Goal: Information Seeking & Learning: Learn about a topic

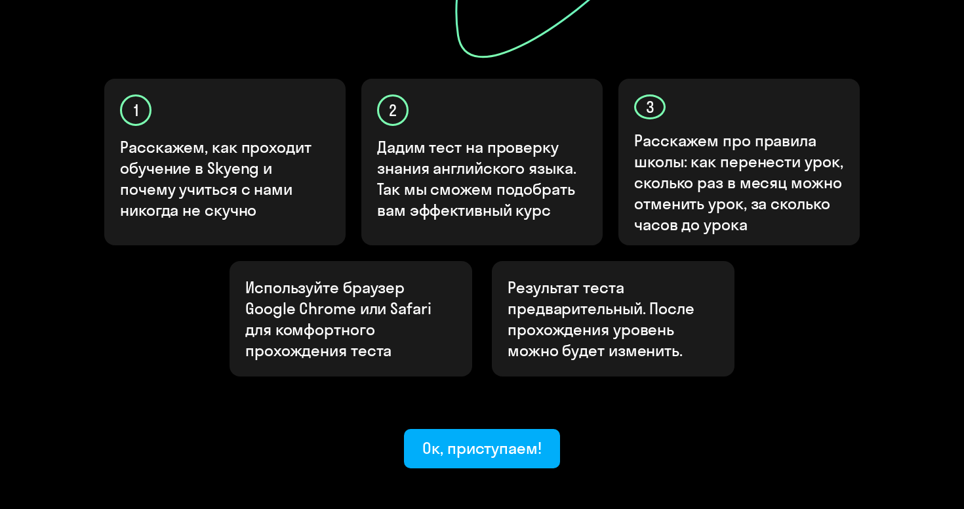
scroll to position [438, 0]
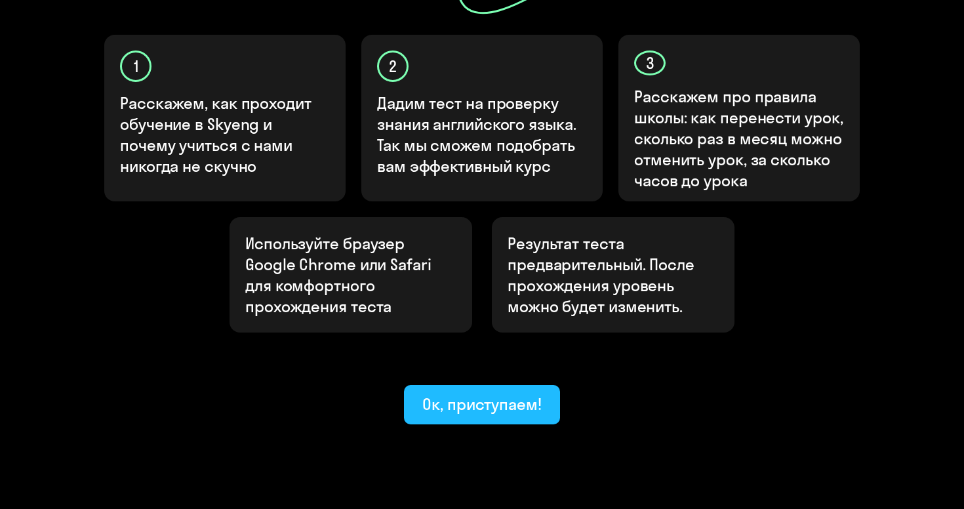
click at [89, 0] on div "Узнайте ваш уровень английского, чтобы начать обучение в [GEOGRAPHIC_DATA] Узна…" at bounding box center [482, 36] width 787 height 777
click at [489, 394] on div "Ок, приступаем!" at bounding box center [481, 404] width 119 height 21
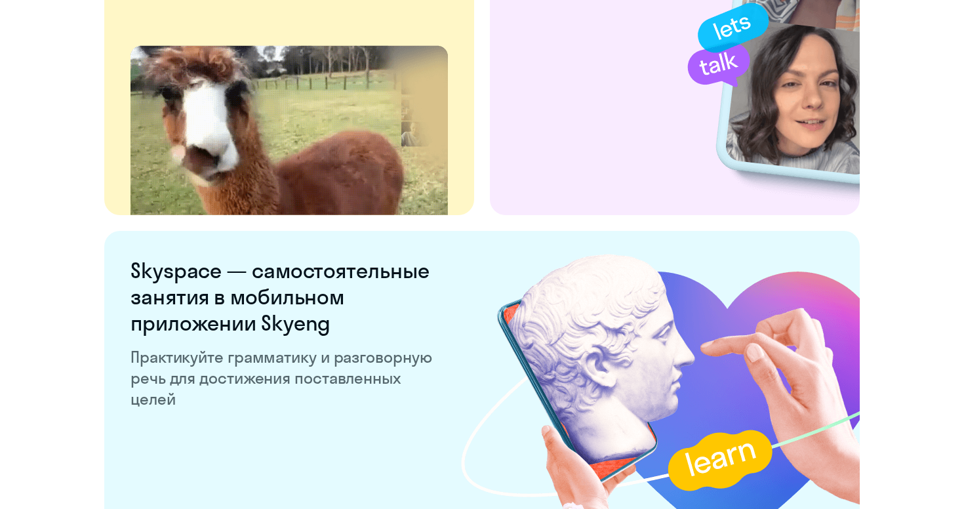
scroll to position [2531, 0]
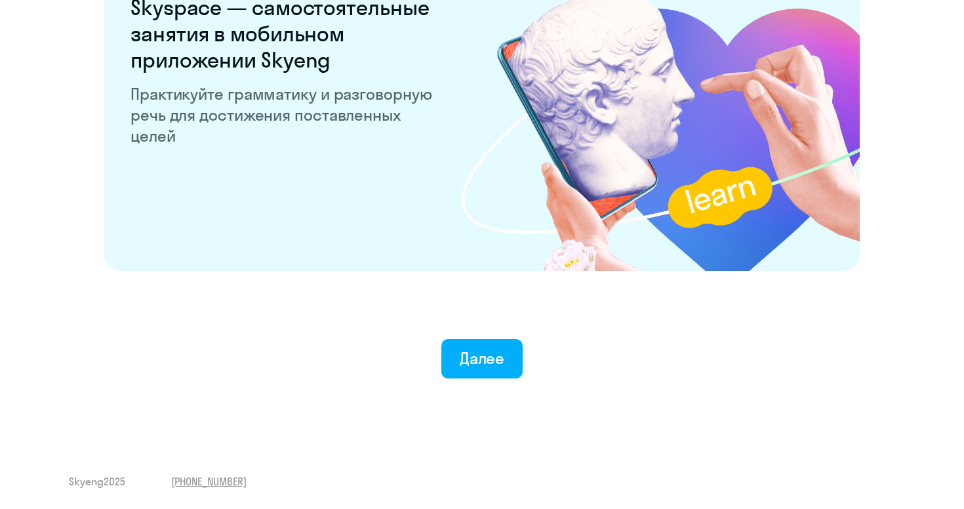
click at [489, 348] on div "Далее" at bounding box center [482, 358] width 45 height 21
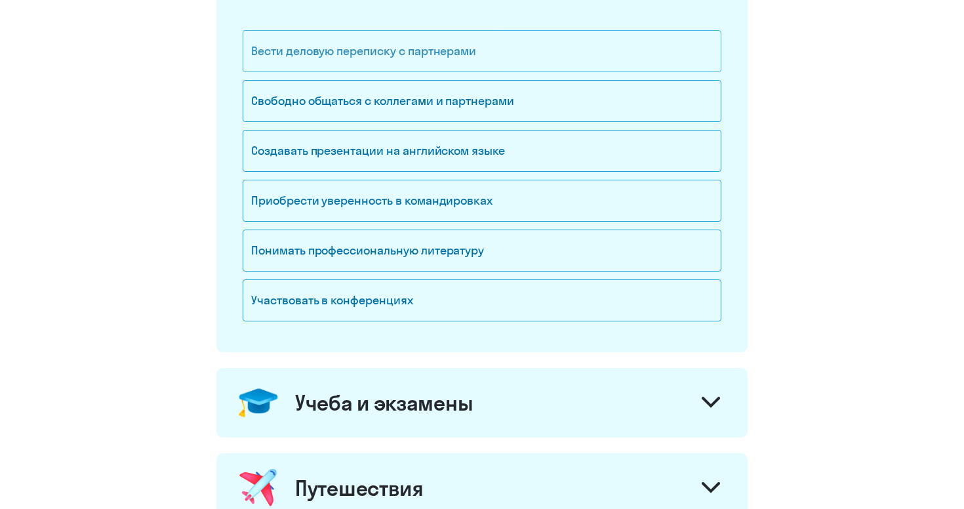
scroll to position [121, 0]
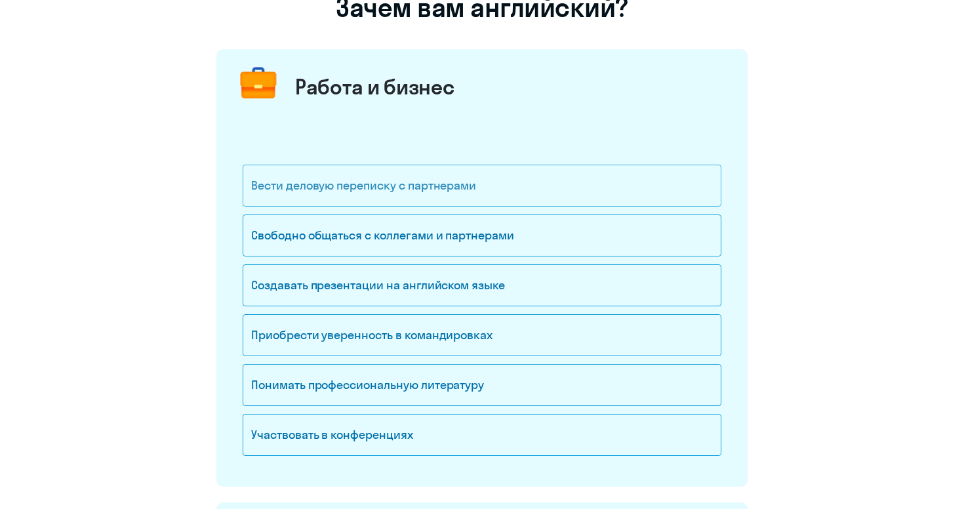
click at [456, 188] on div "Вести деловую переписку с партнерами" at bounding box center [482, 186] width 479 height 42
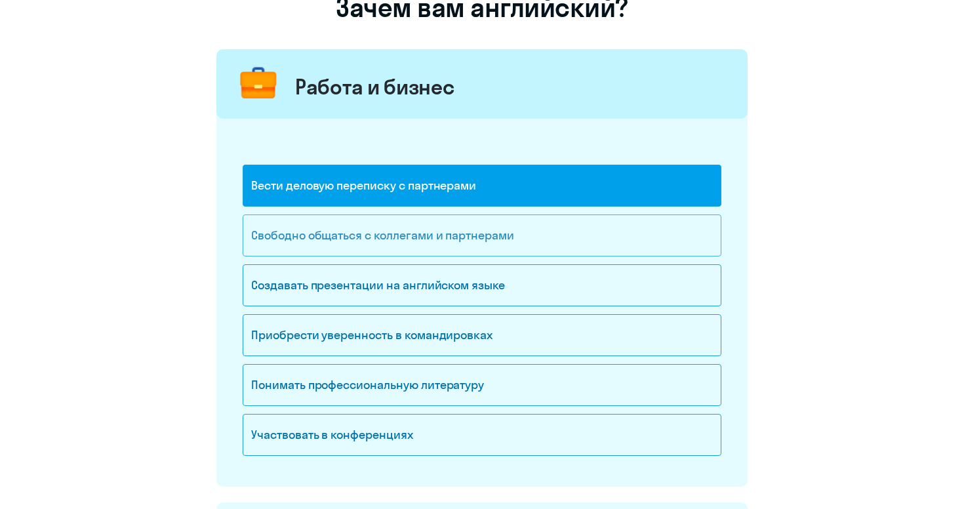
click at [451, 239] on div "Свободно общаться с коллегами и партнерами" at bounding box center [482, 235] width 479 height 42
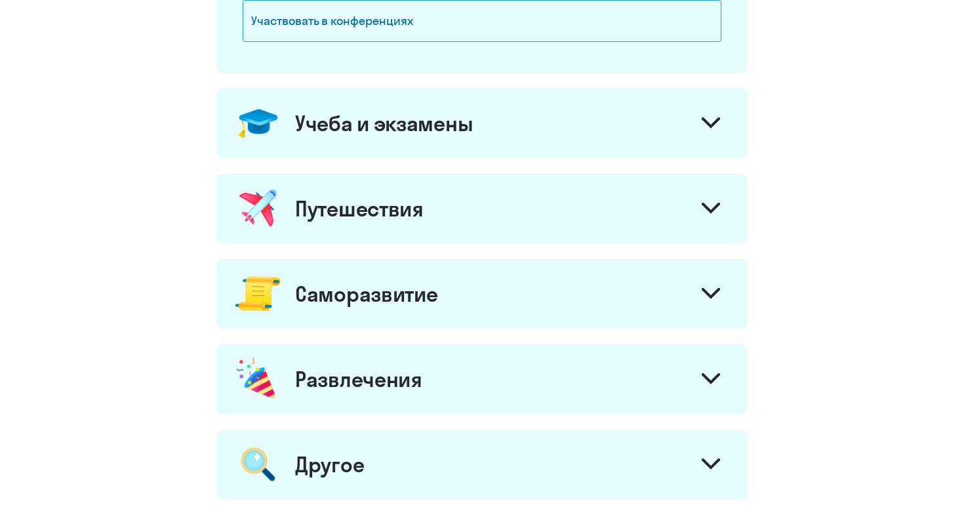
scroll to position [535, 0]
click at [455, 215] on div "Путешествия" at bounding box center [481, 209] width 531 height 70
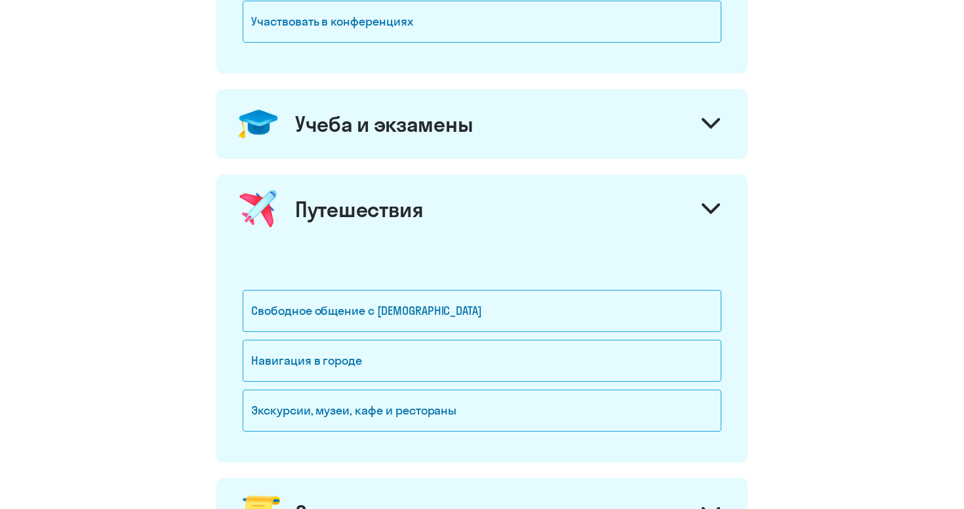
click at [455, 215] on div "Путешествия" at bounding box center [481, 209] width 531 height 70
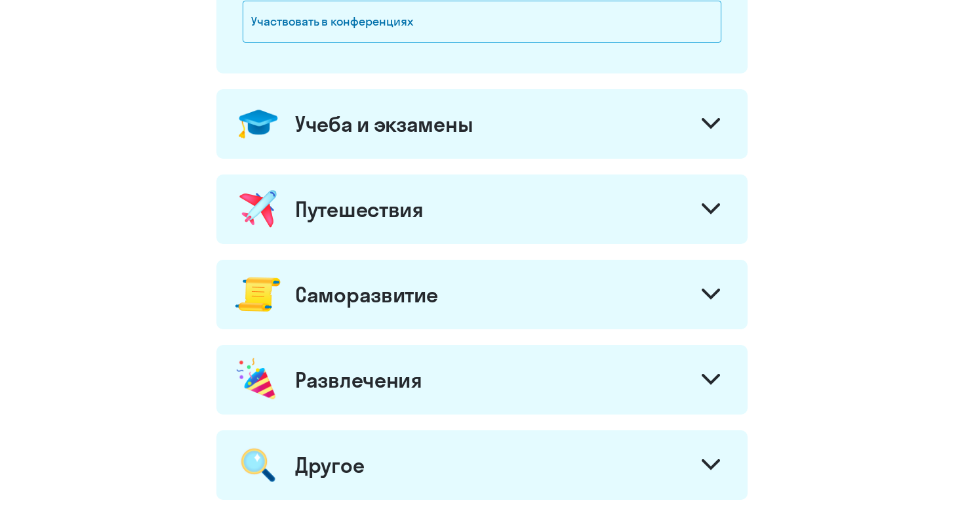
click at [457, 121] on div "Учеба и экзамены" at bounding box center [384, 124] width 178 height 26
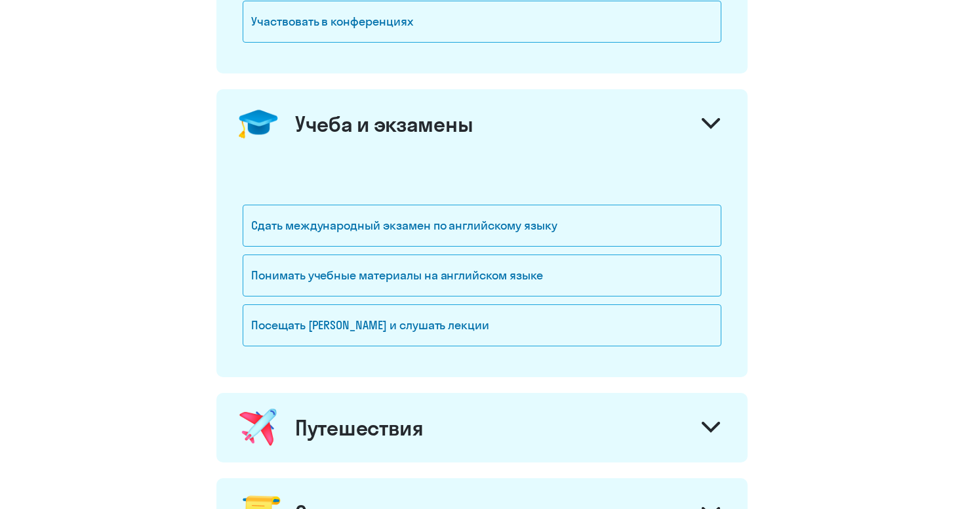
click at [447, 129] on div "Учеба и экзамены" at bounding box center [384, 124] width 178 height 26
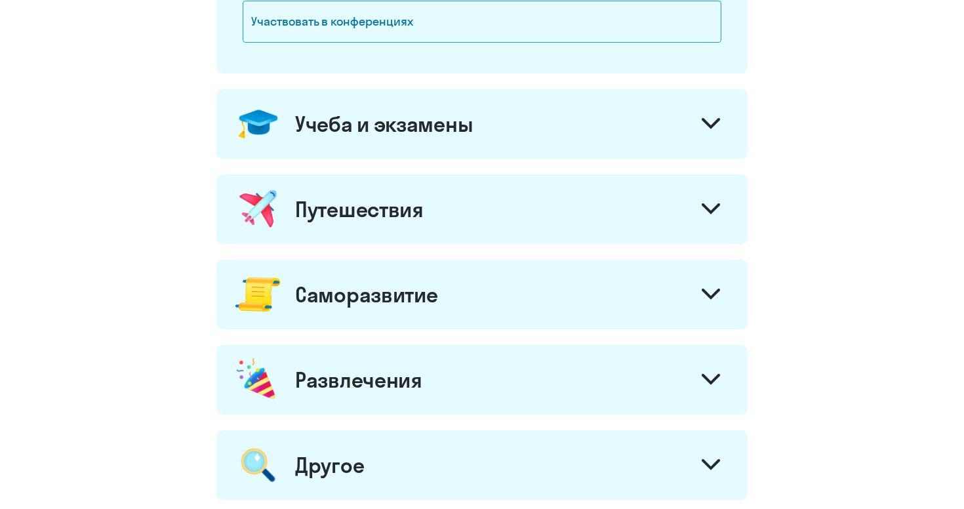
click at [428, 199] on div "Путешествия" at bounding box center [481, 209] width 531 height 70
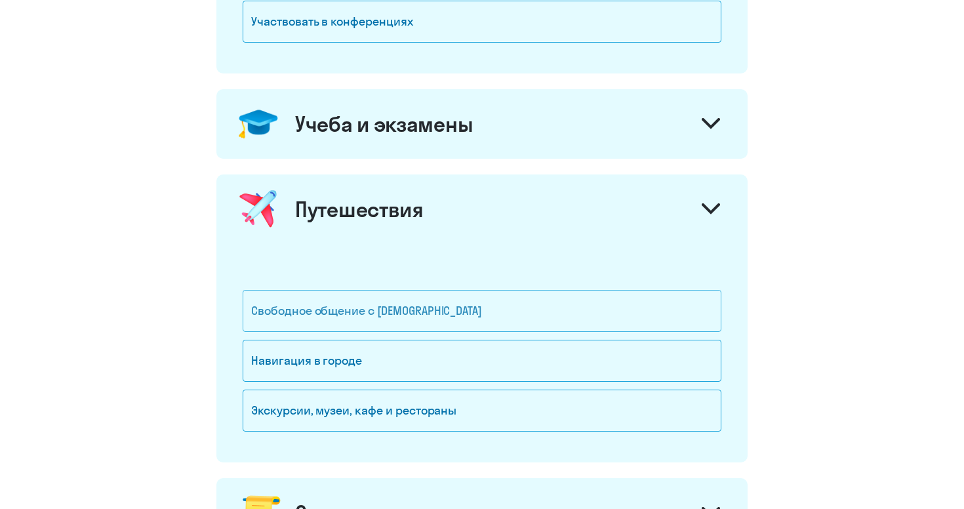
click at [397, 307] on div "Свободное общение с [DEMOGRAPHIC_DATA]" at bounding box center [482, 311] width 479 height 42
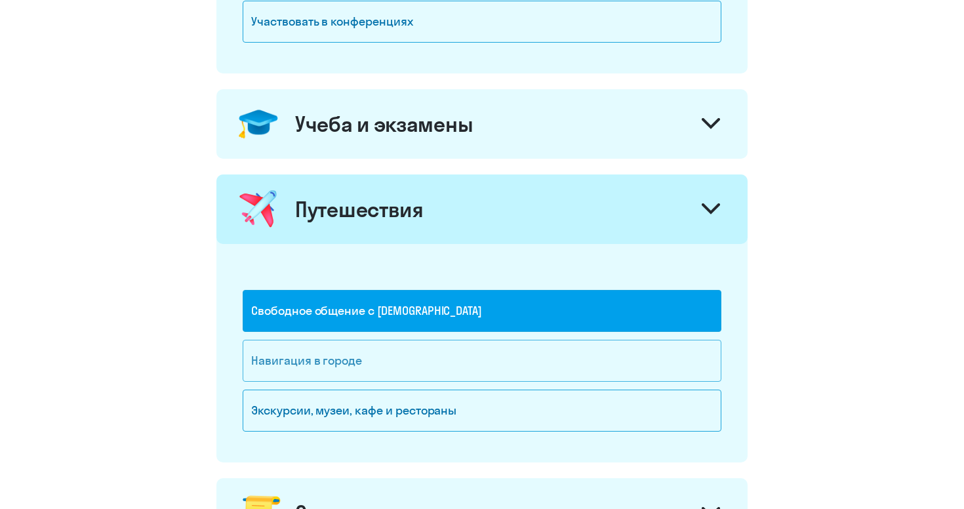
click at [394, 365] on div "Навигация в городе" at bounding box center [482, 361] width 479 height 42
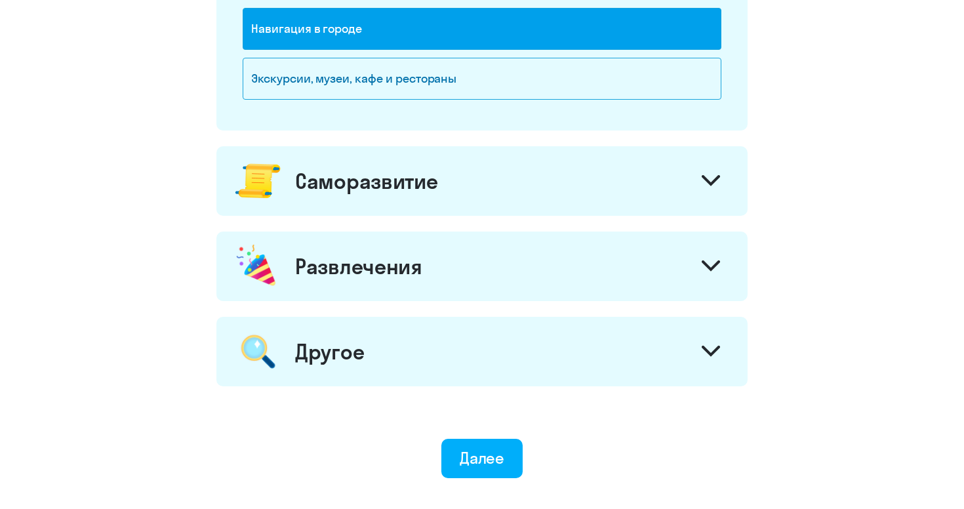
click at [387, 357] on div "Другое" at bounding box center [481, 352] width 531 height 70
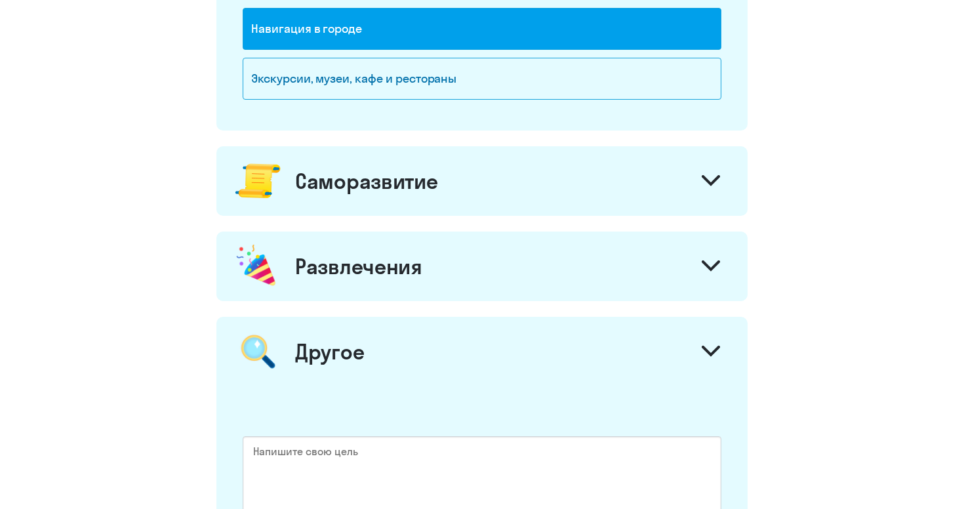
scroll to position [985, 0]
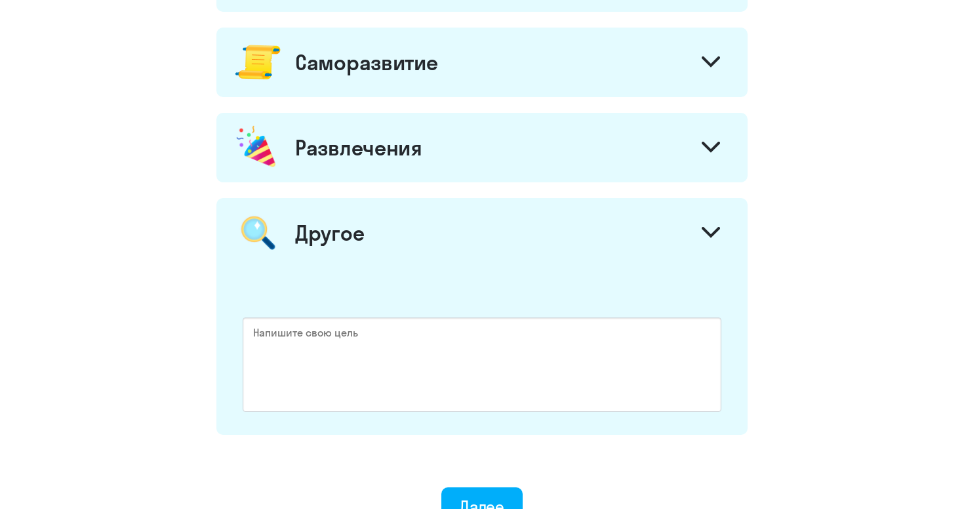
click at [397, 134] on div "Развлечения" at bounding box center [358, 147] width 127 height 26
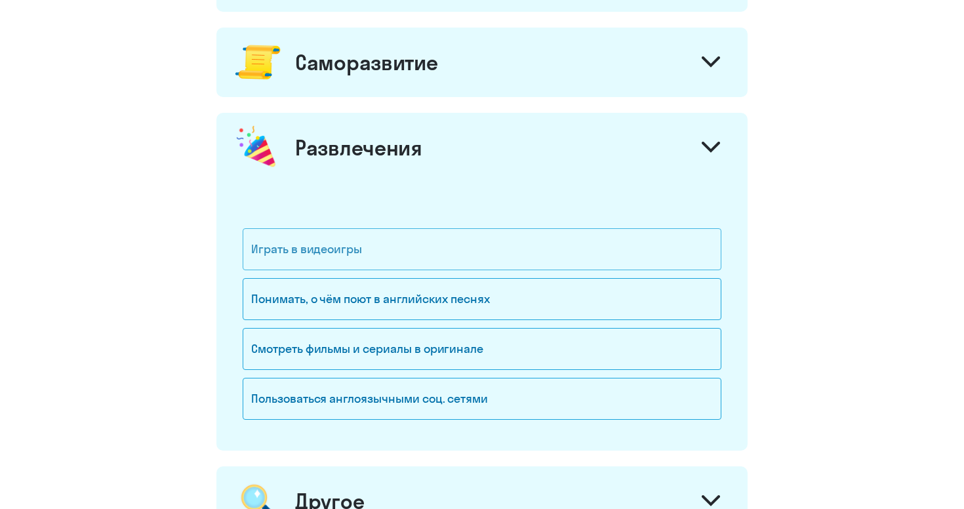
click at [369, 247] on div "Играть в видеоигры" at bounding box center [482, 249] width 479 height 42
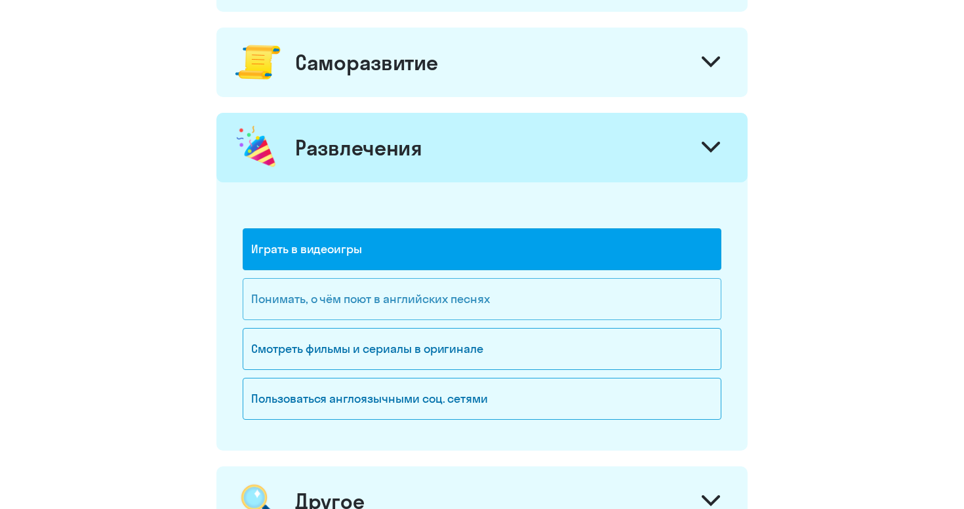
click at [369, 285] on div "Понимать, о чём поют в английских песнях" at bounding box center [482, 299] width 479 height 42
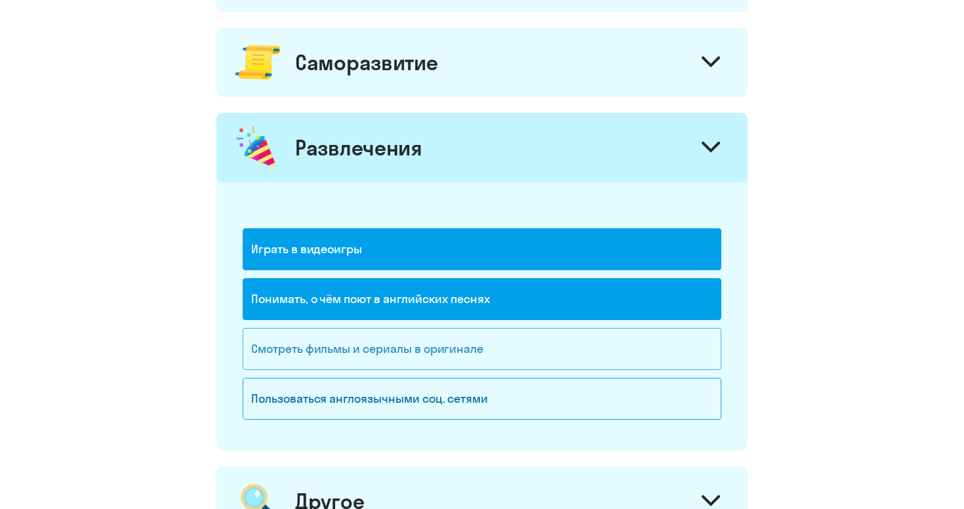
click at [367, 331] on div "Смотреть фильмы и сериалы в оригинале" at bounding box center [482, 349] width 479 height 42
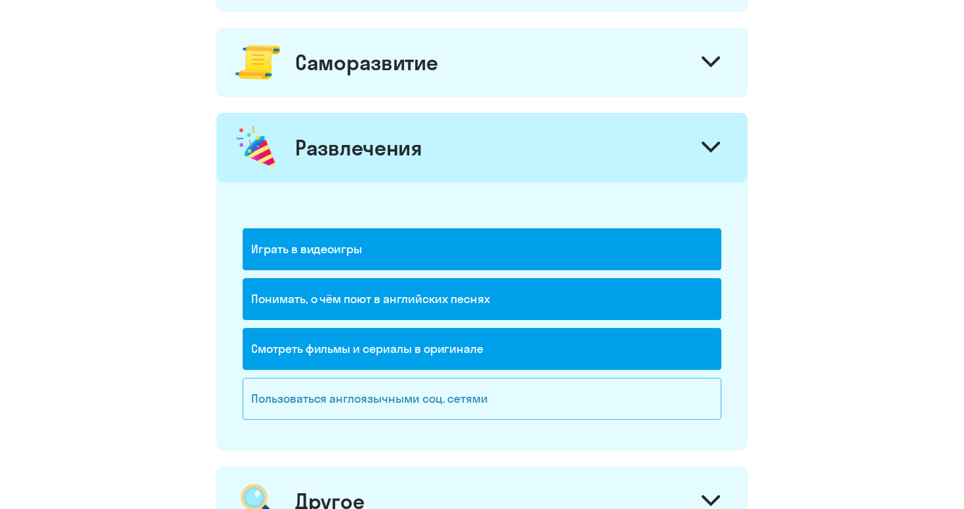
click at [367, 403] on div "Пользоваться англоязычными соц. сетями" at bounding box center [482, 399] width 479 height 42
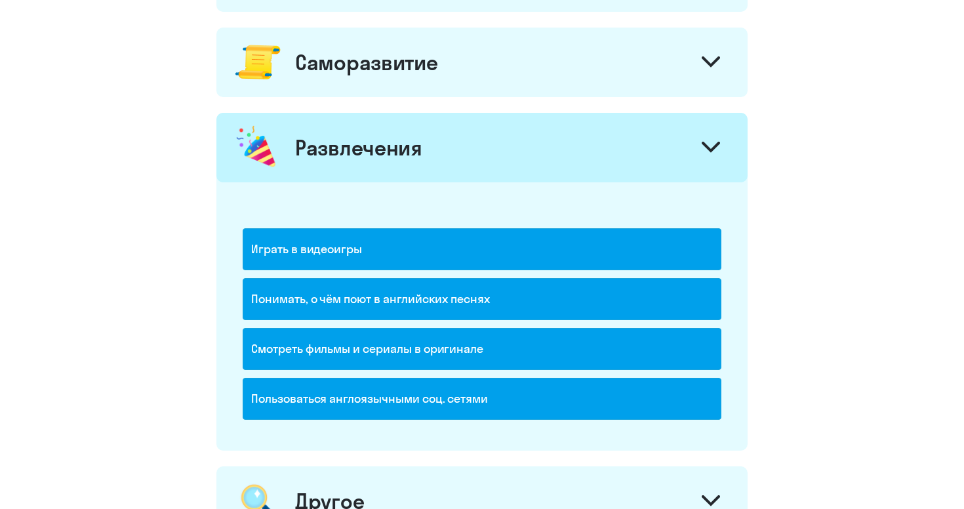
click at [449, 94] on div "Саморазвитие" at bounding box center [481, 63] width 531 height 70
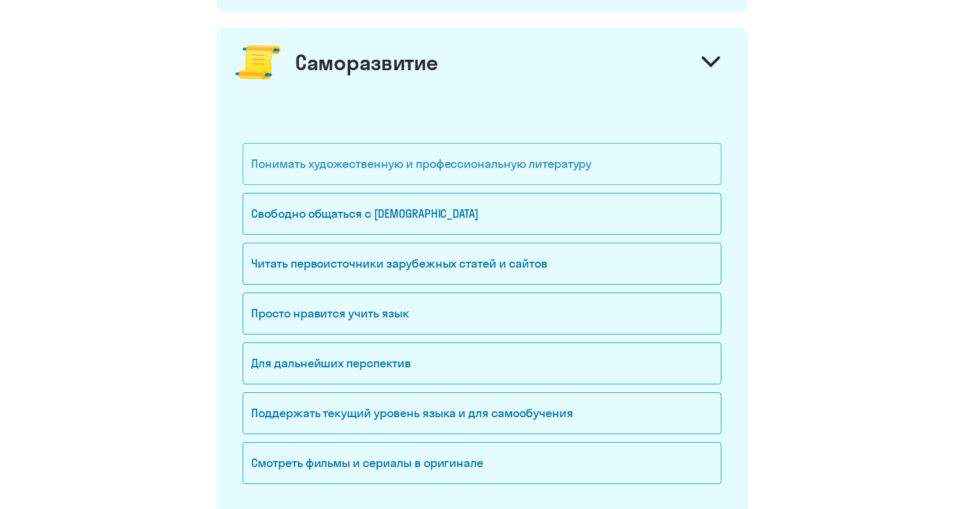
click at [418, 157] on div "Понимать художественную и профессиональную литературу" at bounding box center [482, 164] width 479 height 42
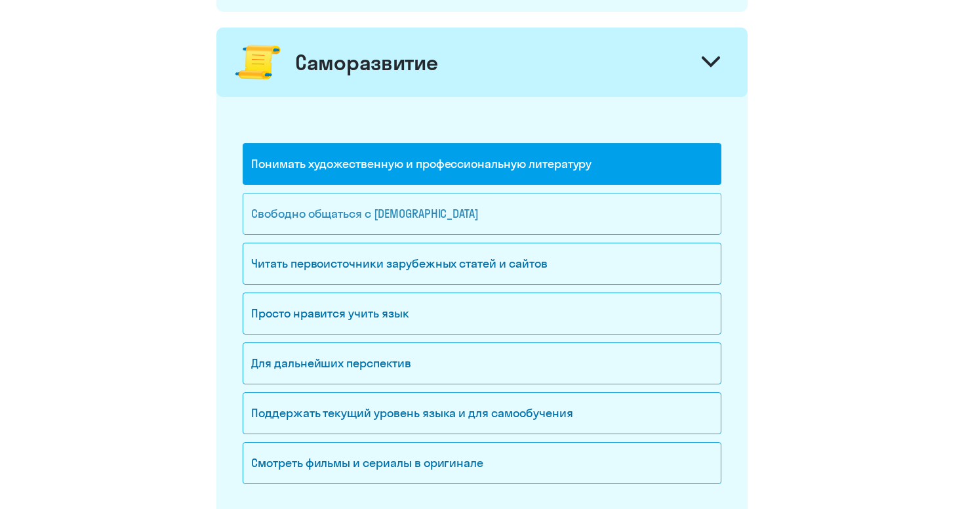
click at [405, 208] on div "Свободно общаться с иностранцами" at bounding box center [482, 214] width 479 height 42
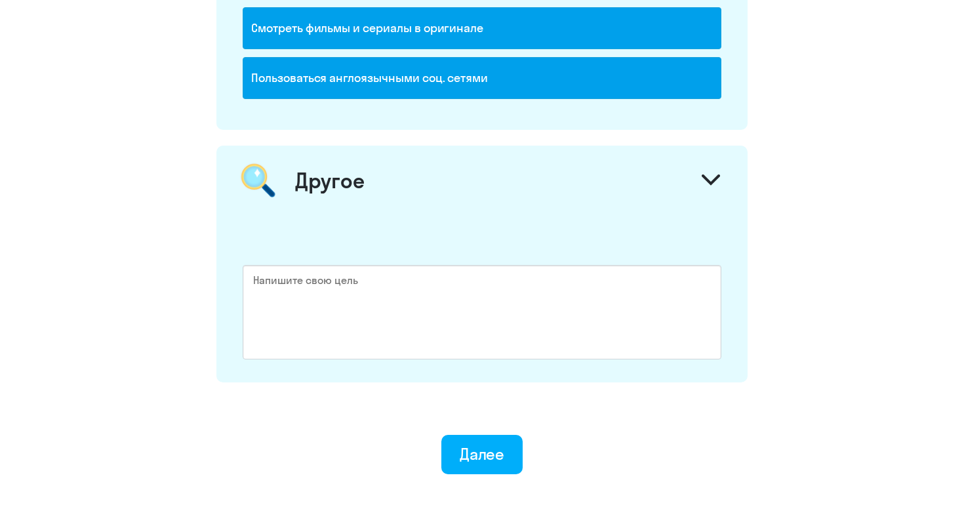
scroll to position [1814, 0]
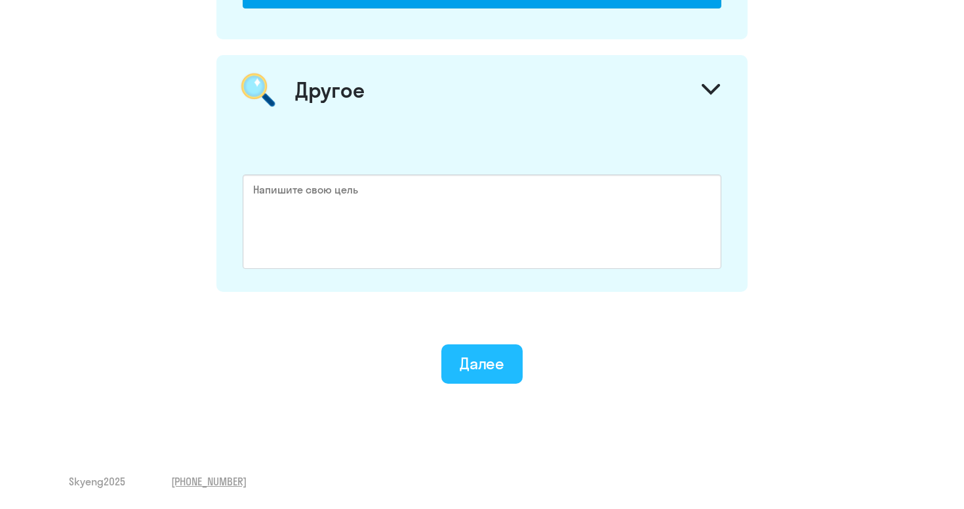
click at [487, 366] on div "Далее" at bounding box center [482, 363] width 45 height 21
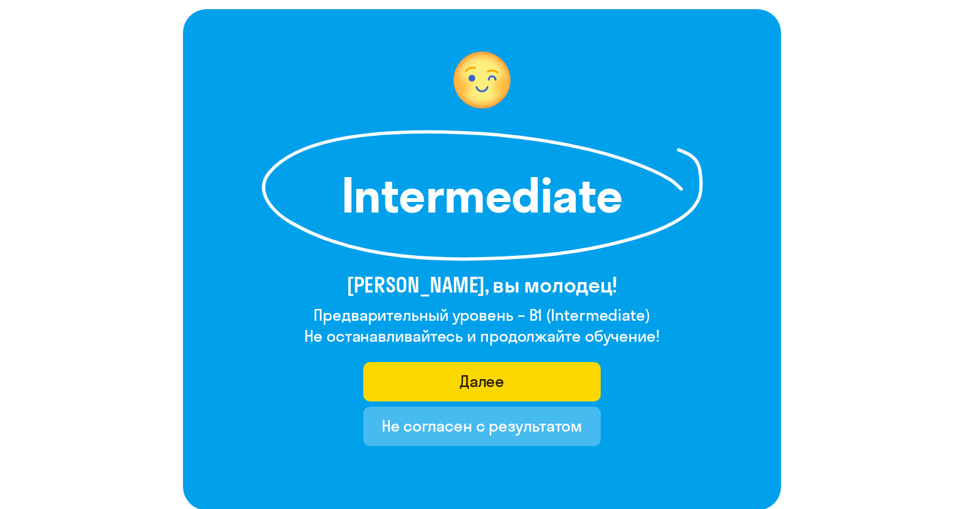
scroll to position [98, 0]
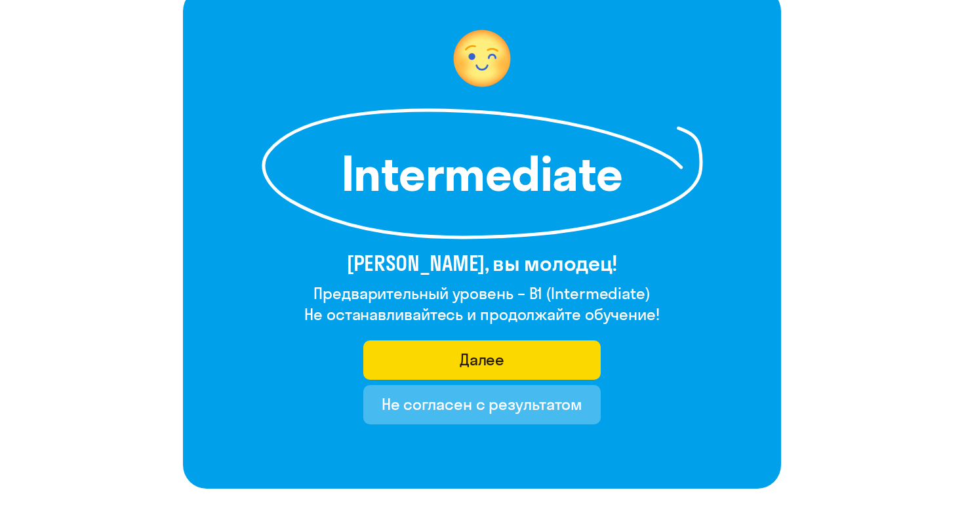
click at [415, 172] on h1 "Intermediate" at bounding box center [482, 173] width 302 height 47
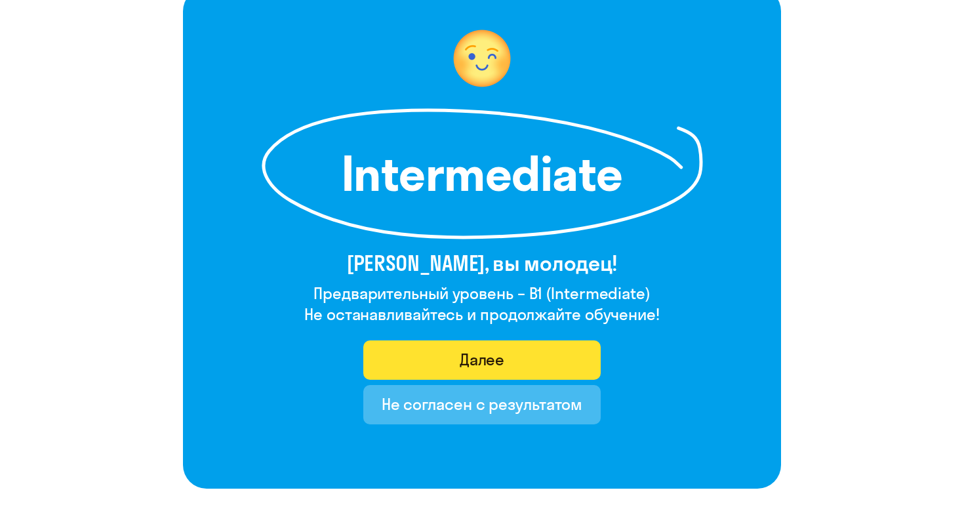
click at [455, 353] on button "Далее" at bounding box center [482, 359] width 238 height 39
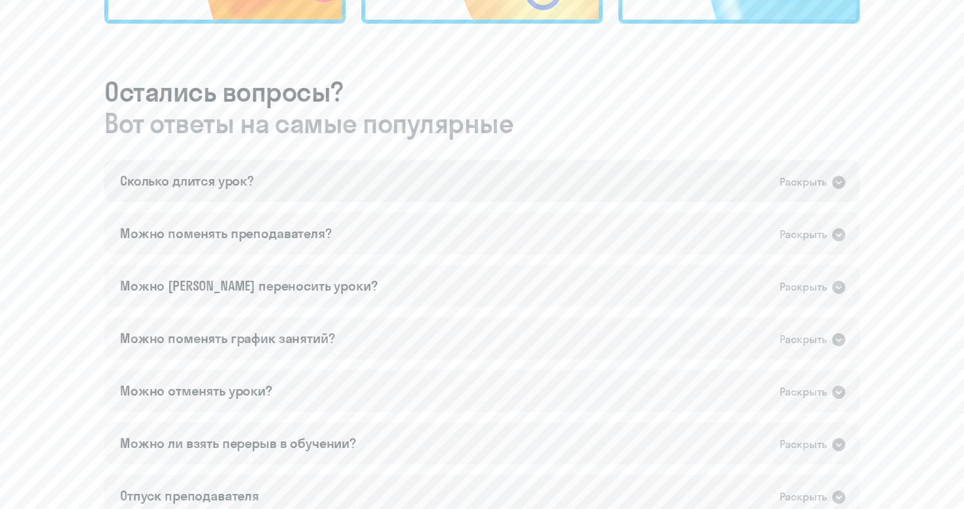
scroll to position [674, 0]
click at [546, 188] on div "Сколько длится урок? Раскрыть" at bounding box center [482, 180] width 756 height 42
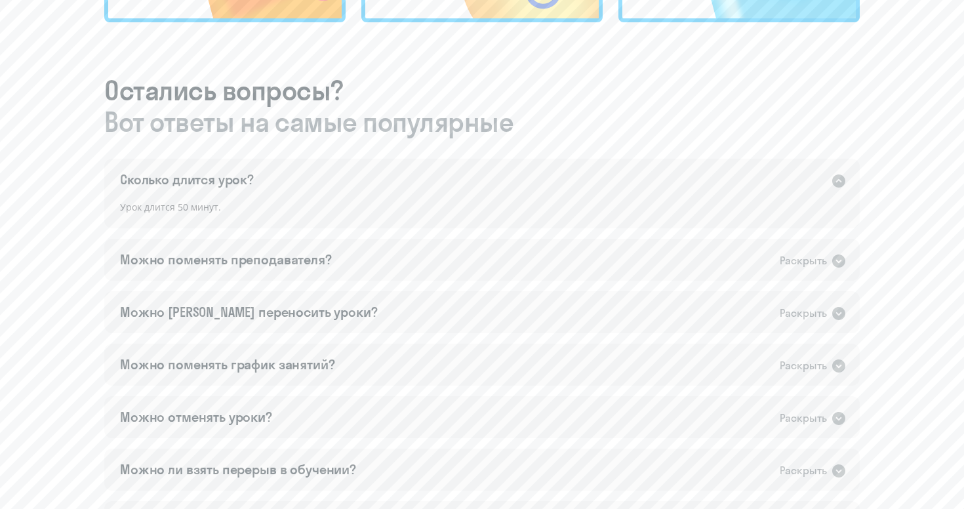
click at [550, 167] on div "Сколько длится урок? Раскрыть" at bounding box center [482, 180] width 756 height 42
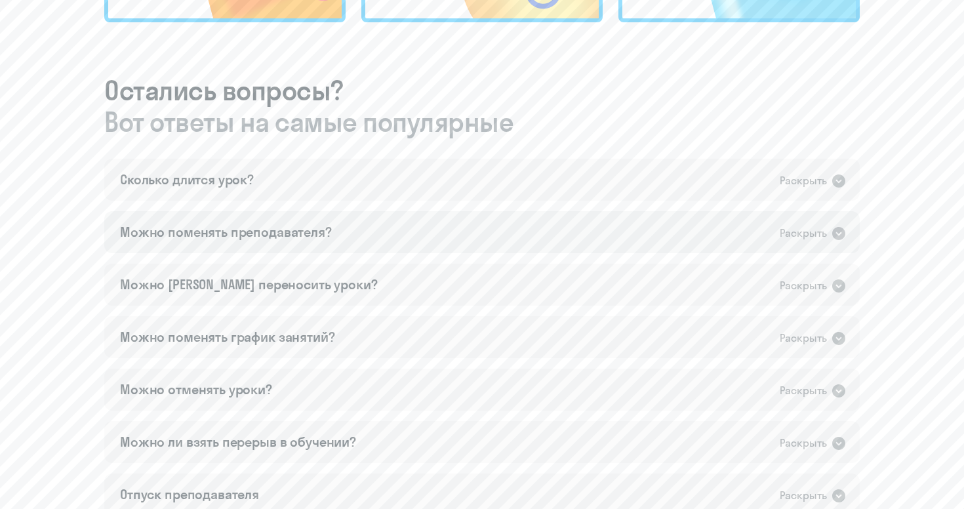
click at [442, 230] on div "Можно поменять преподавателя? Раскрыть" at bounding box center [482, 232] width 756 height 42
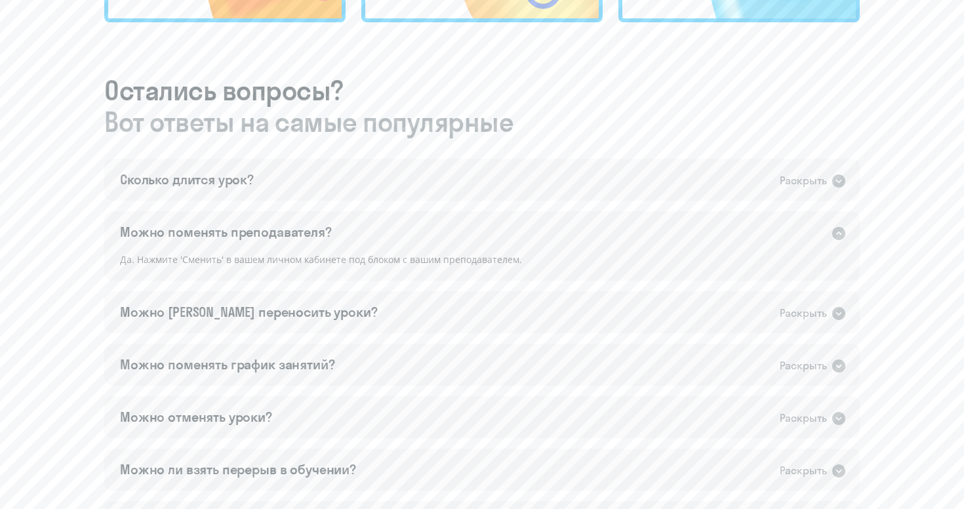
click at [442, 230] on div "Можно поменять преподавателя? Раскрыть" at bounding box center [482, 232] width 756 height 42
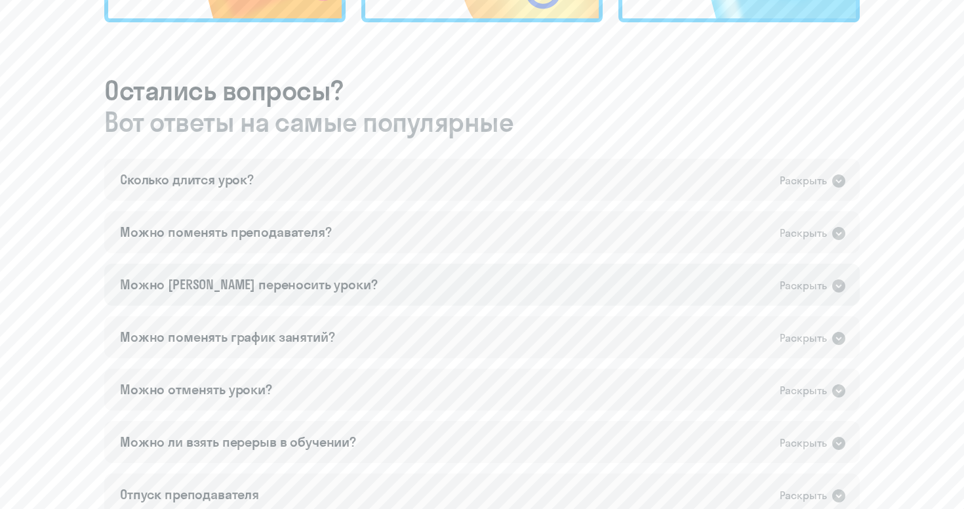
click at [387, 289] on div "Можно [PERSON_NAME] переносить уроки? Раскрыть" at bounding box center [482, 285] width 756 height 42
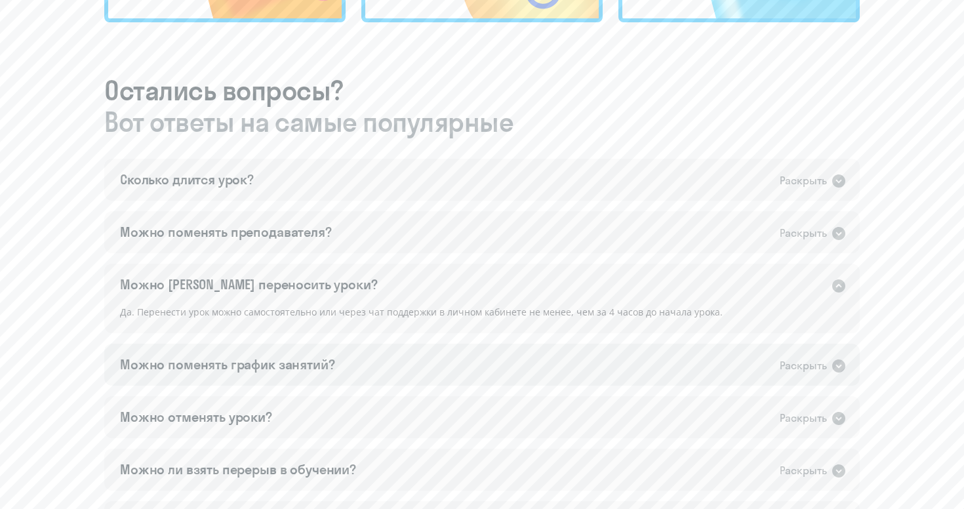
click at [367, 348] on div "Можно поменять график занятий? Раскрыть" at bounding box center [482, 365] width 756 height 42
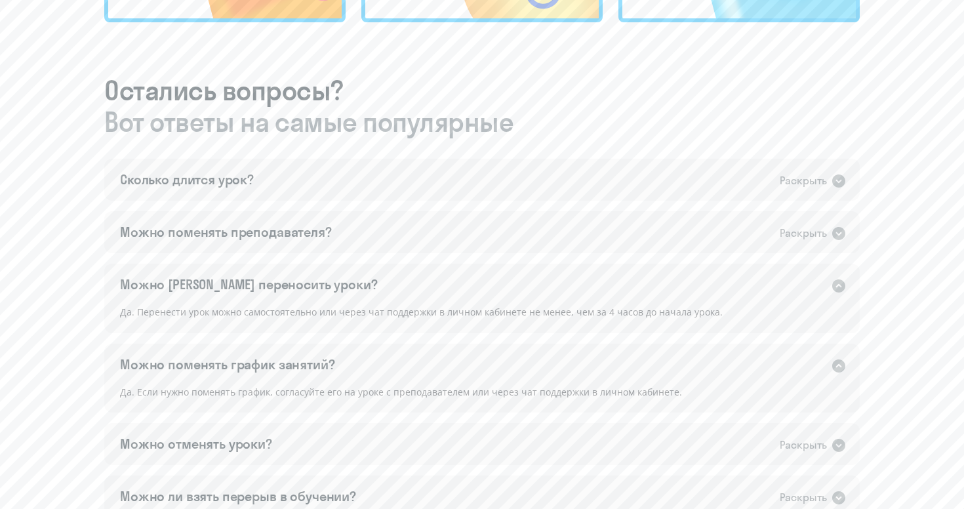
click at [367, 348] on div "Можно поменять график занятий? Раскрыть" at bounding box center [482, 365] width 756 height 42
